Goal: Task Accomplishment & Management: Manage account settings

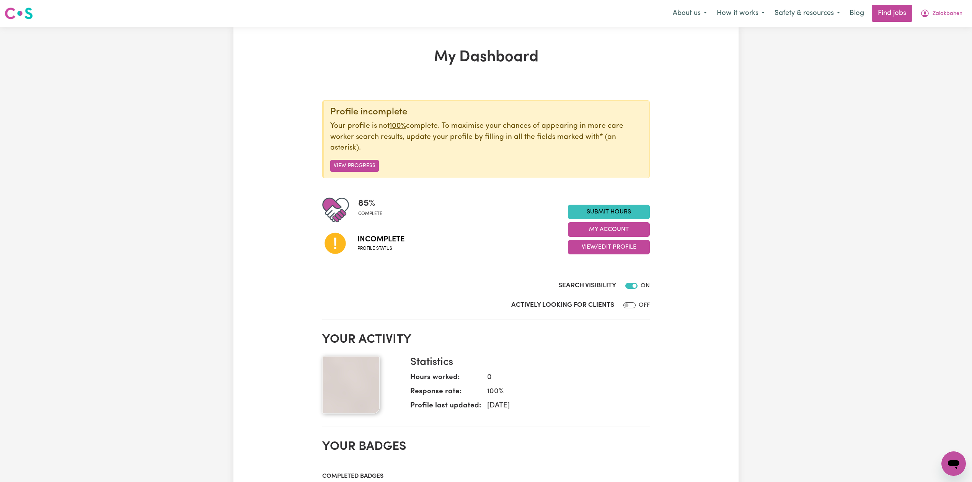
scroll to position [51, 0]
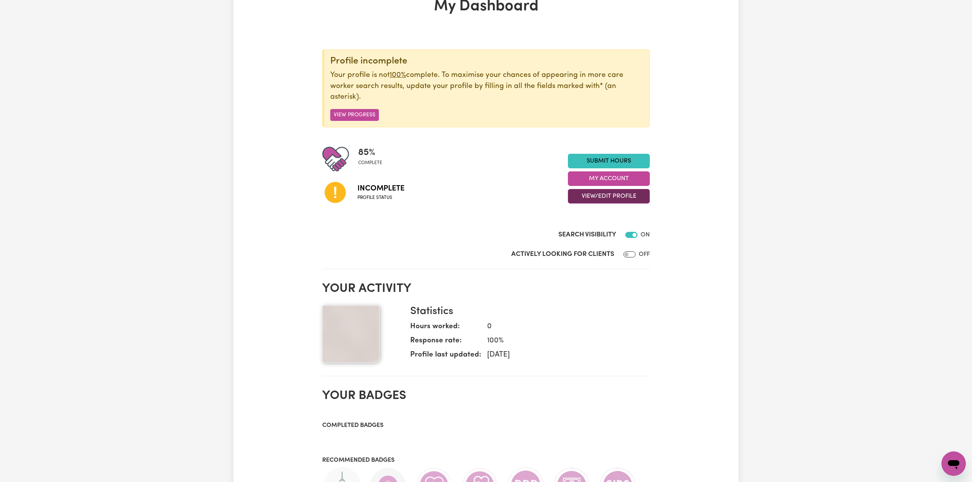
click at [586, 199] on button "View/Edit Profile" at bounding box center [609, 196] width 82 height 15
click at [582, 235] on link "Edit Profile" at bounding box center [604, 231] width 72 height 15
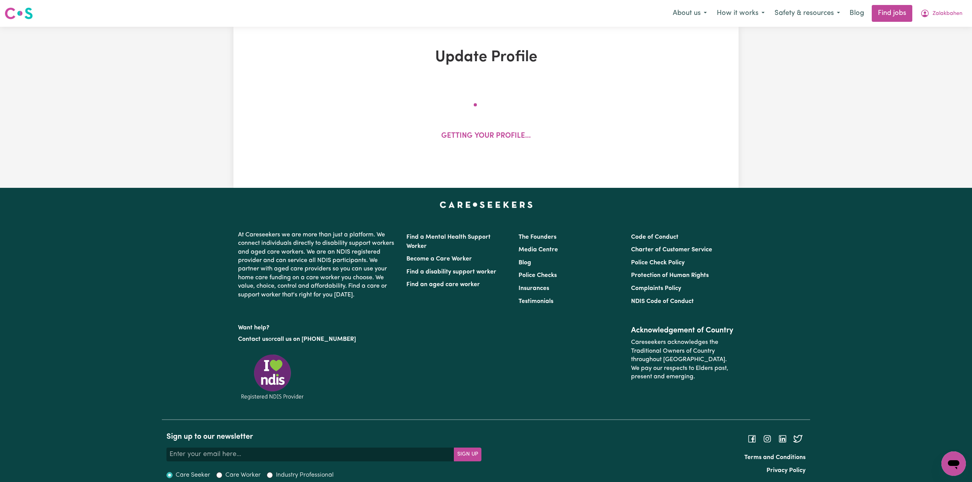
select select "[DEMOGRAPHIC_DATA]"
select select "[DEMOGRAPHIC_DATA] Work Visa"
select select "Studying a healthcare related degree or qualification"
select select "39"
select select "37"
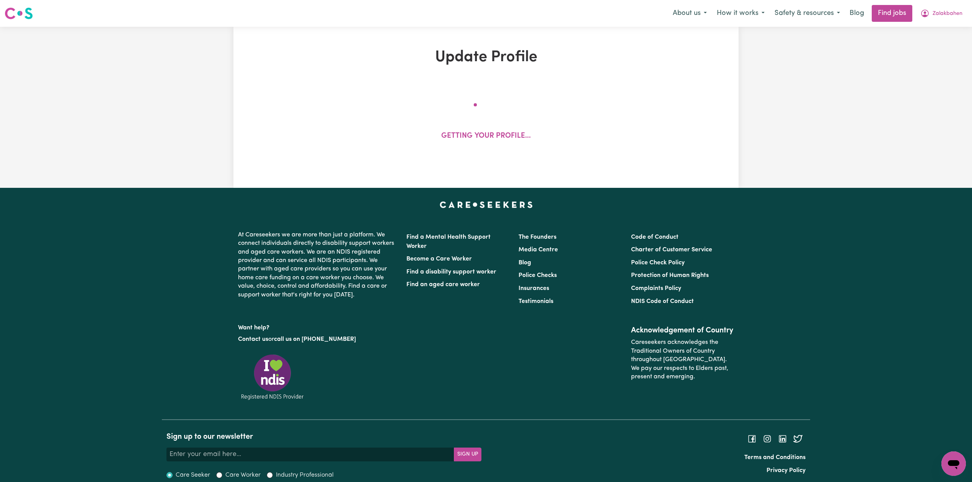
select select "39"
select select "45"
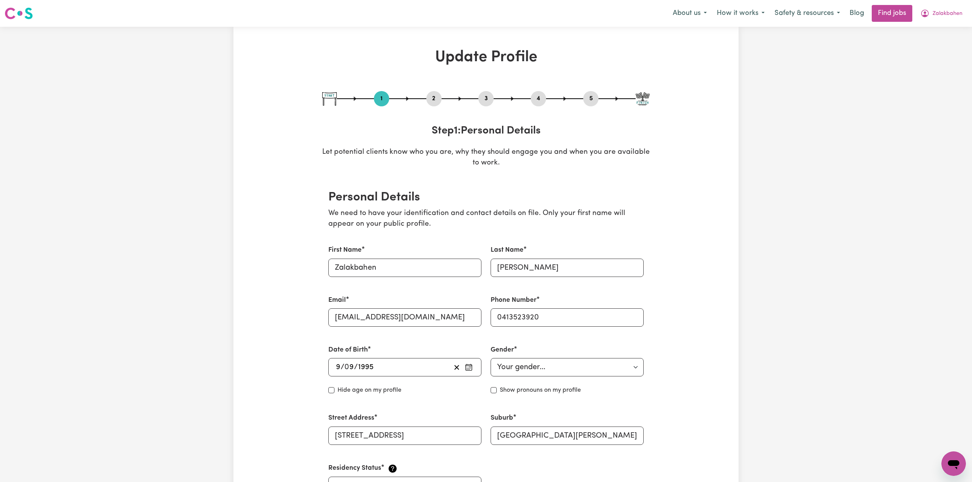
click at [429, 97] on button "2" at bounding box center [433, 99] width 15 height 10
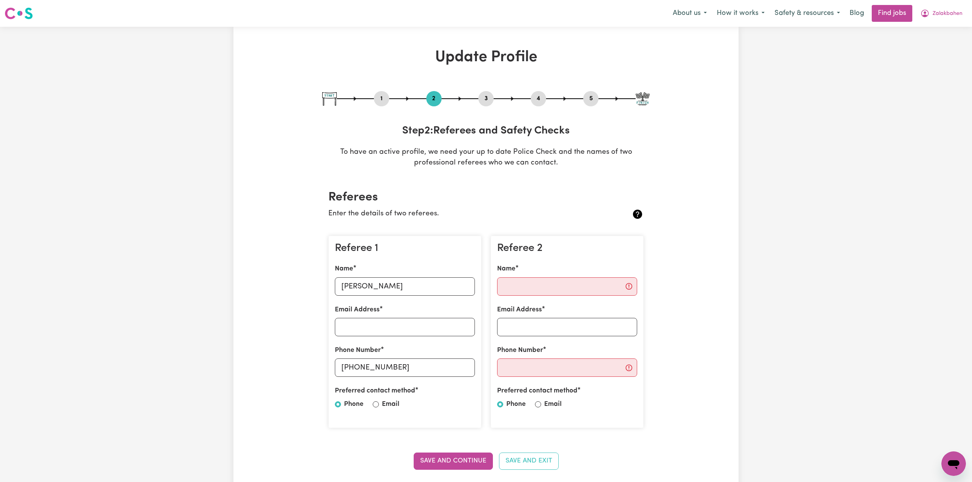
click at [584, 98] on button "5" at bounding box center [590, 99] width 15 height 10
select select "I am providing services through another platform"
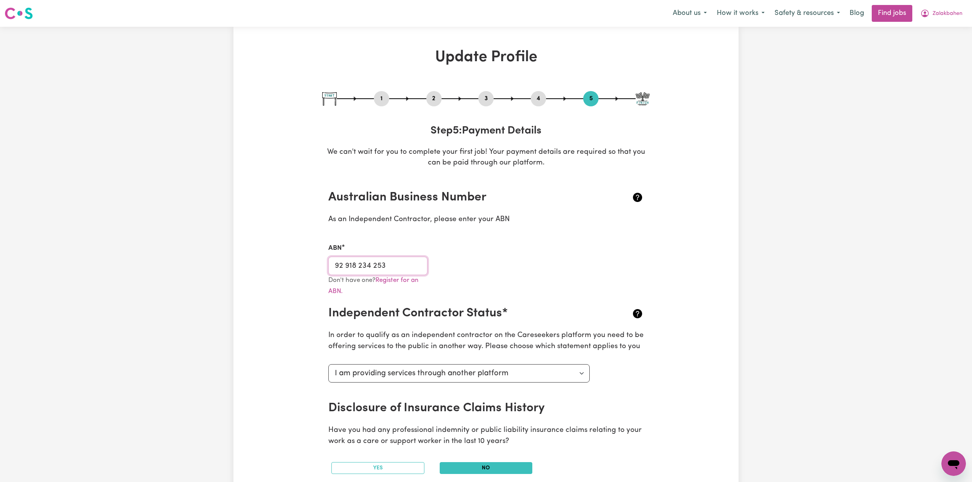
click at [390, 271] on input "92 918 234 253" at bounding box center [377, 266] width 99 height 18
click at [934, 13] on span "Zalakbahen" at bounding box center [948, 14] width 30 height 8
click at [934, 58] on link "Logout" at bounding box center [937, 58] width 60 height 15
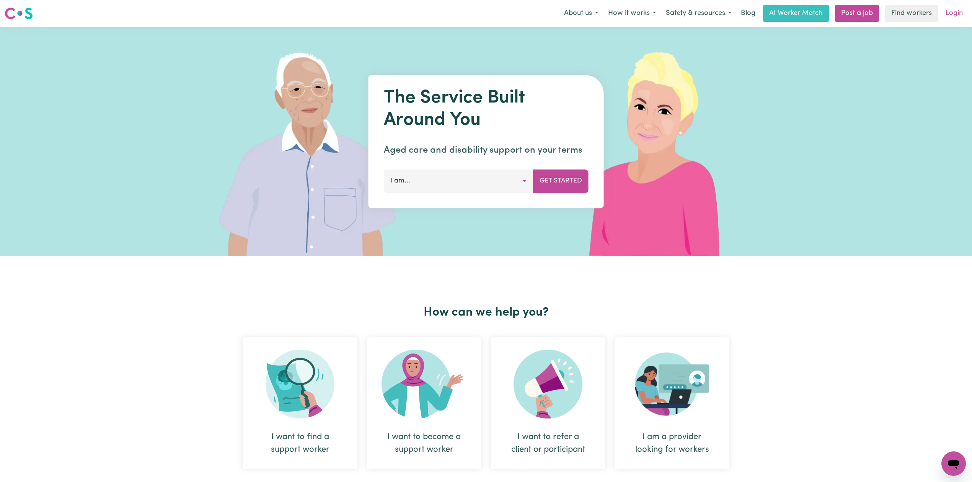
click at [942, 16] on link "Login" at bounding box center [954, 13] width 26 height 17
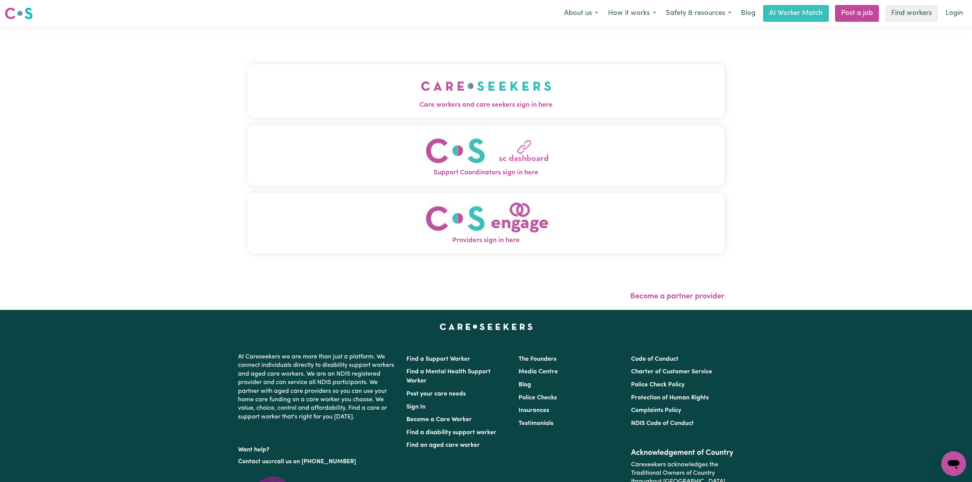
click at [327, 69] on button "Care workers and care seekers sign in here" at bounding box center [486, 91] width 477 height 54
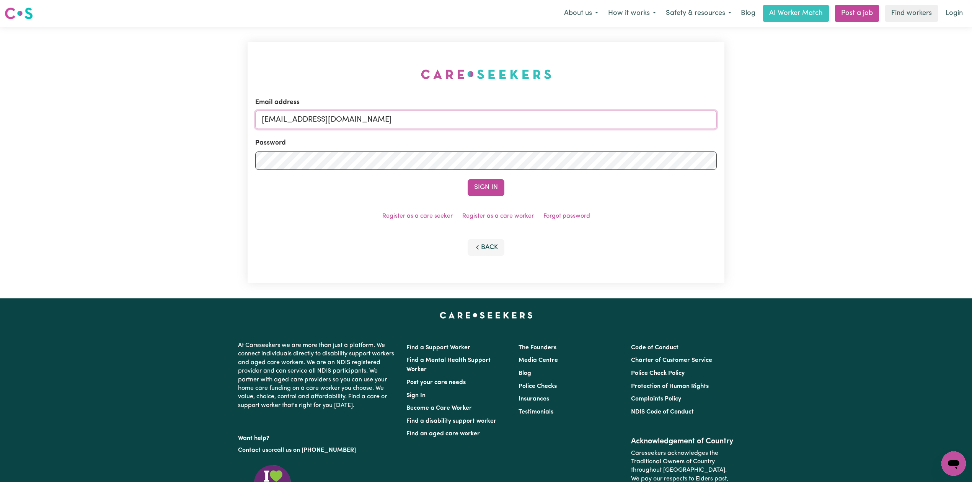
click at [344, 120] on input "[EMAIL_ADDRESS][DOMAIN_NAME]" at bounding box center [486, 120] width 462 height 18
drag, startPoint x: 302, startPoint y: 120, endPoint x: 546, endPoint y: 148, distance: 245.8
click at [546, 147] on form "Email address Superuser~[EMAIL_ADDRESS][DOMAIN_NAME] Password Sign In" at bounding box center [486, 147] width 462 height 99
type input "Superuser~[EMAIL_ADDRESS][DOMAIN_NAME]"
click at [490, 179] on button "Sign In" at bounding box center [486, 187] width 37 height 17
